Goal: Navigation & Orientation: Find specific page/section

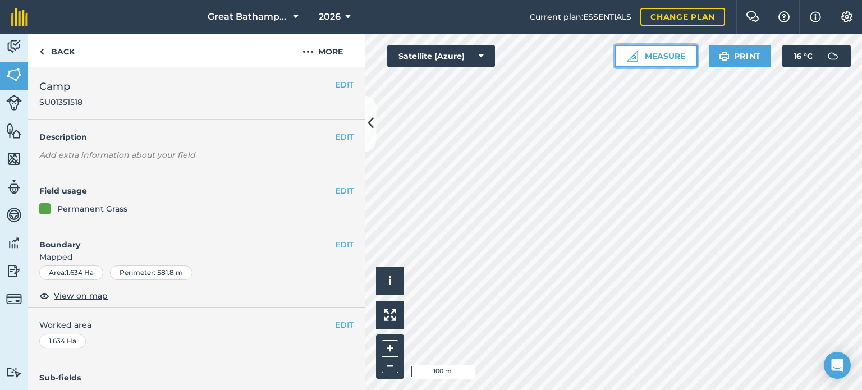
click at [653, 54] on button "Measure" at bounding box center [656, 56] width 83 height 22
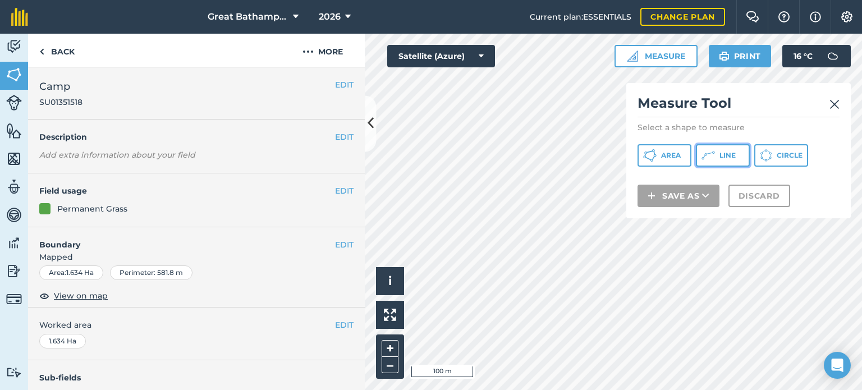
click at [717, 157] on button "Line" at bounding box center [723, 155] width 54 height 22
click at [836, 99] on img at bounding box center [835, 104] width 10 height 13
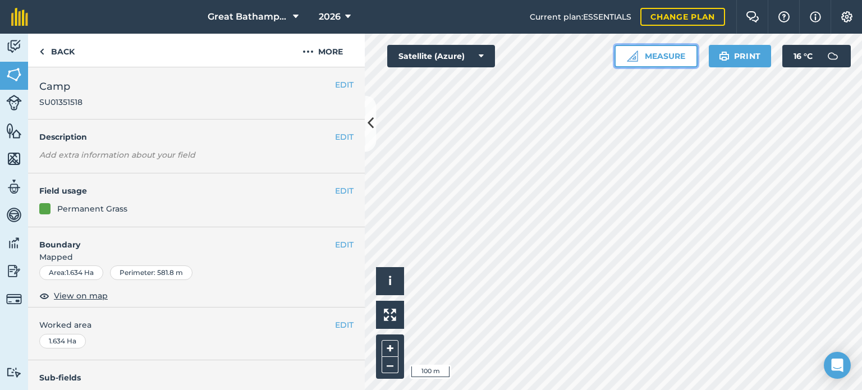
click at [644, 66] on button "Measure" at bounding box center [656, 56] width 83 height 22
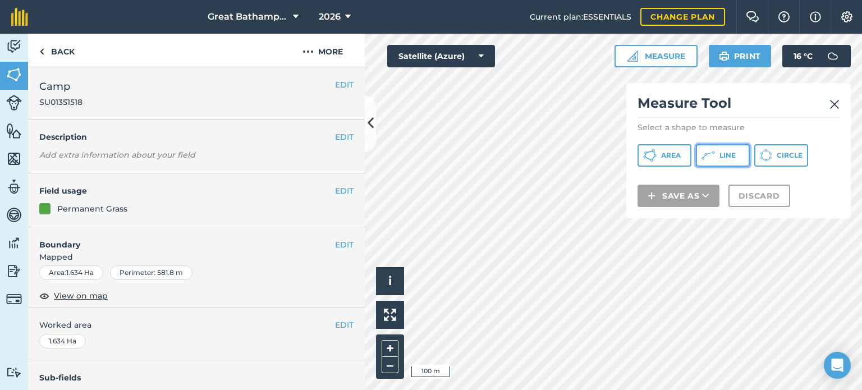
click at [705, 160] on icon at bounding box center [708, 155] width 13 height 13
click at [832, 107] on img at bounding box center [835, 104] width 10 height 13
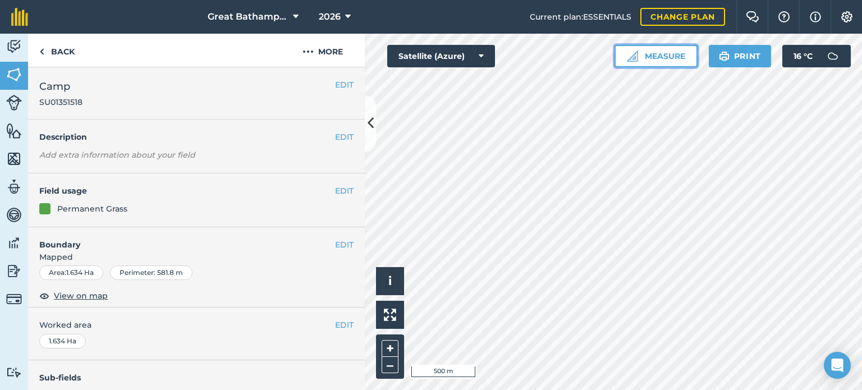
click at [624, 66] on button "Measure" at bounding box center [656, 56] width 83 height 22
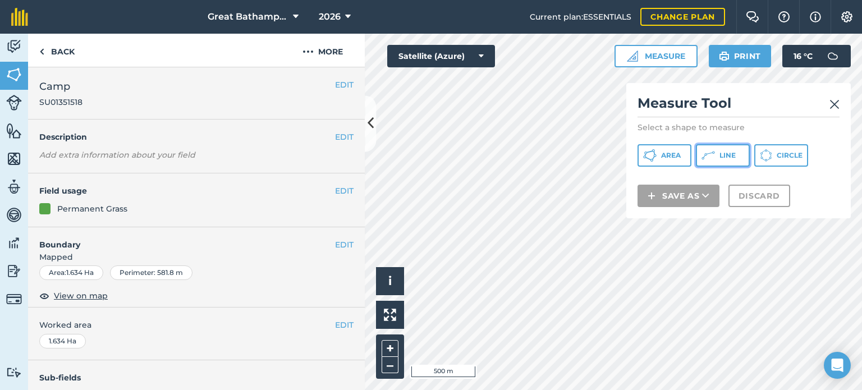
click at [717, 160] on button "Line" at bounding box center [723, 155] width 54 height 22
click at [839, 109] on img at bounding box center [835, 104] width 10 height 13
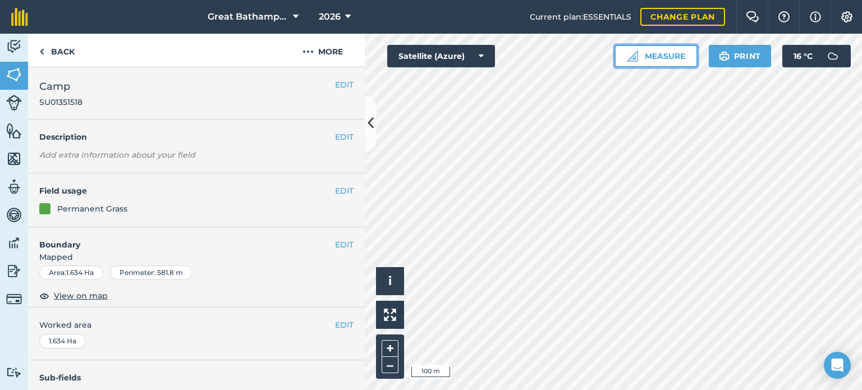
click at [653, 58] on button "Measure" at bounding box center [656, 56] width 83 height 22
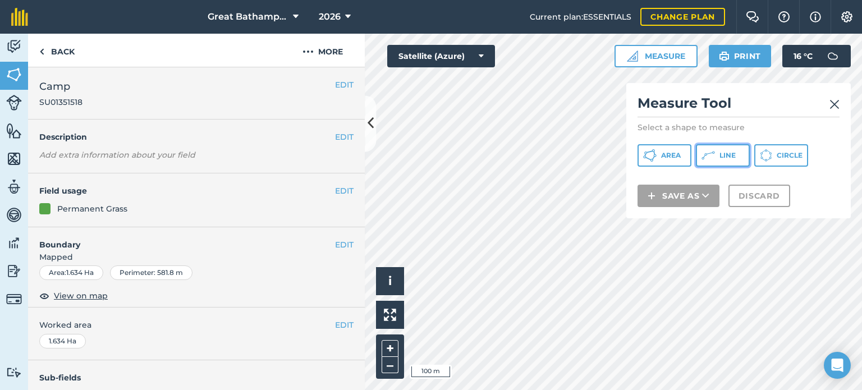
click at [709, 162] on button "Line" at bounding box center [723, 155] width 54 height 22
click at [830, 99] on img at bounding box center [835, 104] width 10 height 13
